Goal: Information Seeking & Learning: Learn about a topic

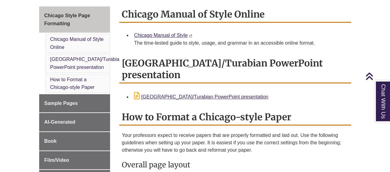
scroll to position [154, 0]
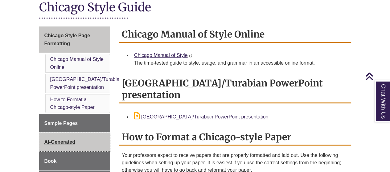
click at [69, 140] on span "AI-Generated" at bounding box center [59, 142] width 31 height 5
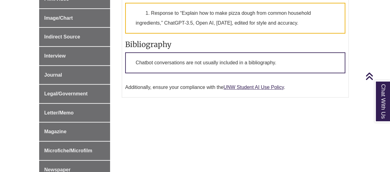
scroll to position [277, 0]
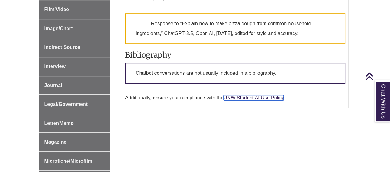
click at [242, 100] on link "UNW Student AI Use Policy" at bounding box center [253, 97] width 60 height 5
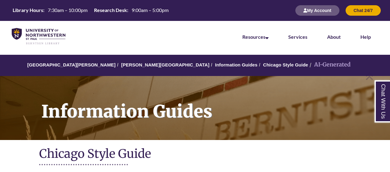
scroll to position [277, 0]
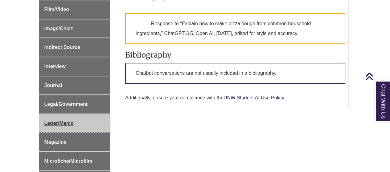
click at [90, 114] on link "Letter/Memo" at bounding box center [74, 123] width 71 height 18
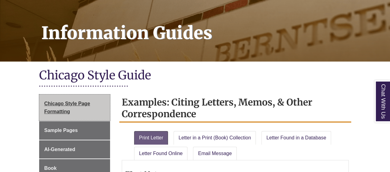
scroll to position [92, 0]
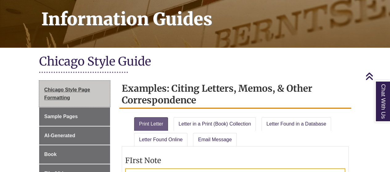
click at [63, 90] on span "Chicago Style Page Formatting" at bounding box center [67, 93] width 46 height 13
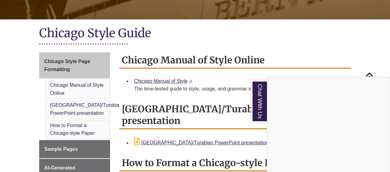
scroll to position [123, 0]
